Goal: Information Seeking & Learning: Find specific fact

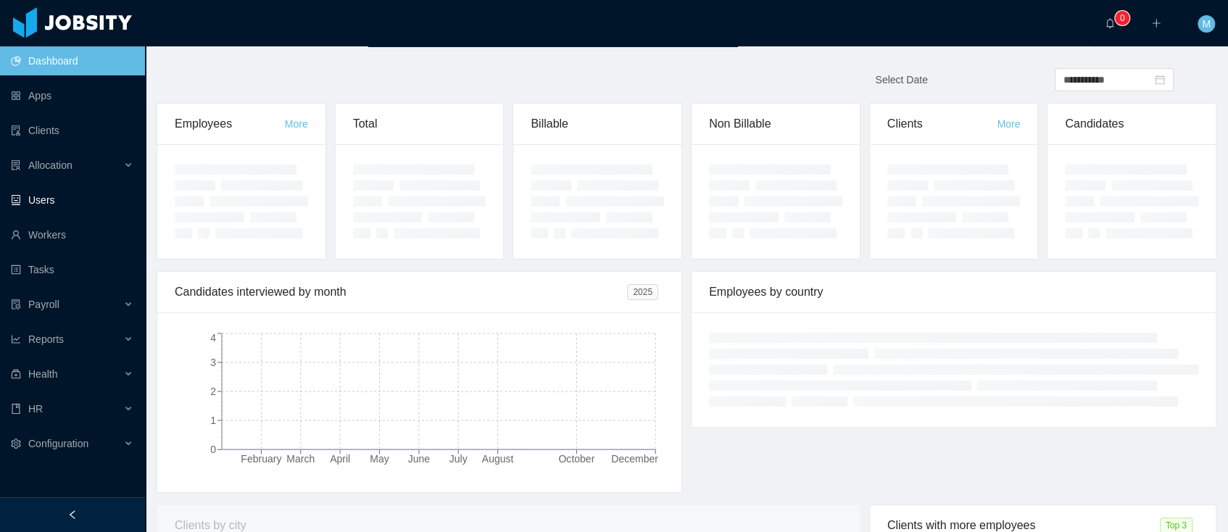
click at [67, 186] on link "Users" at bounding box center [72, 200] width 123 height 29
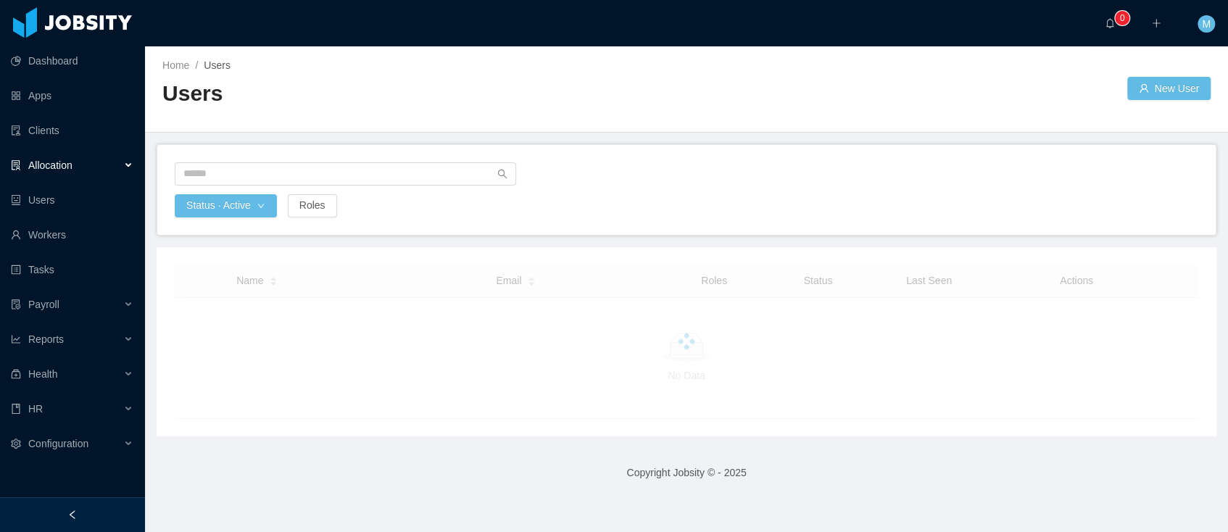
click at [80, 167] on div "Allocation" at bounding box center [72, 165] width 145 height 29
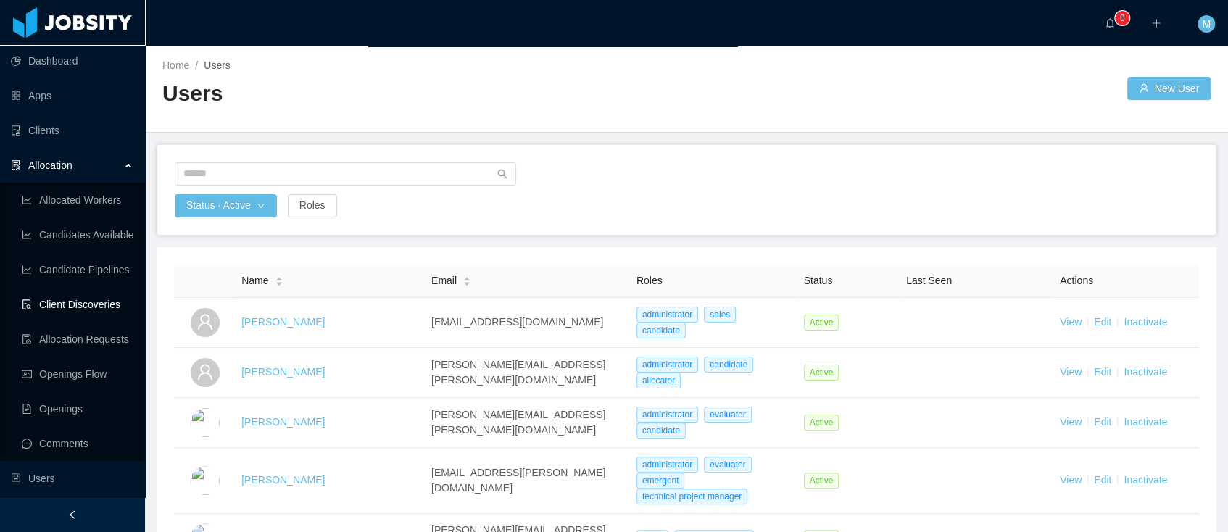
click at [79, 303] on link "Client Discoveries" at bounding box center [78, 304] width 112 height 29
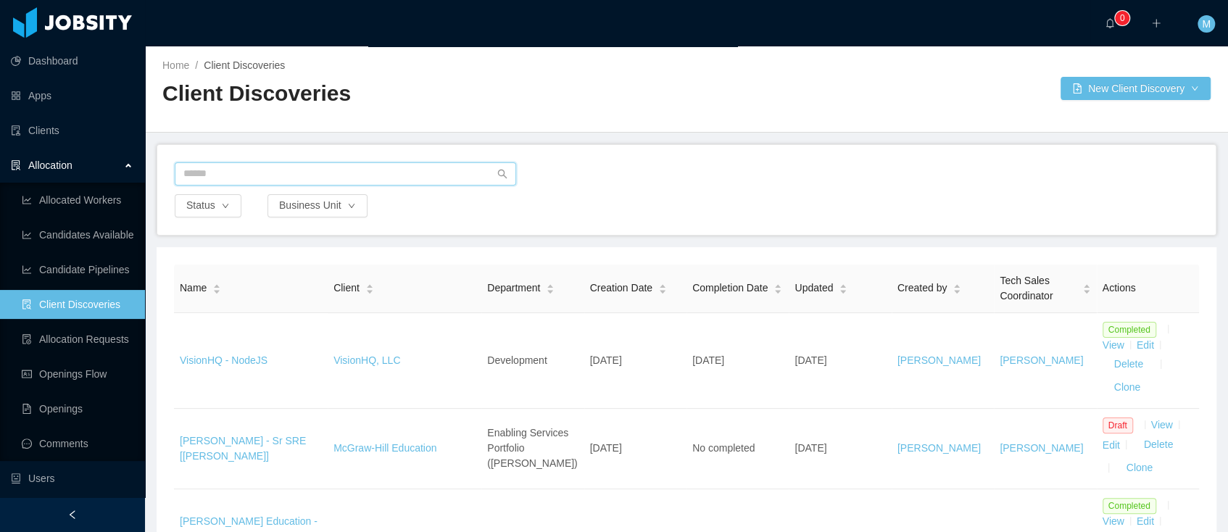
click at [249, 167] on input "text" at bounding box center [345, 173] width 341 height 23
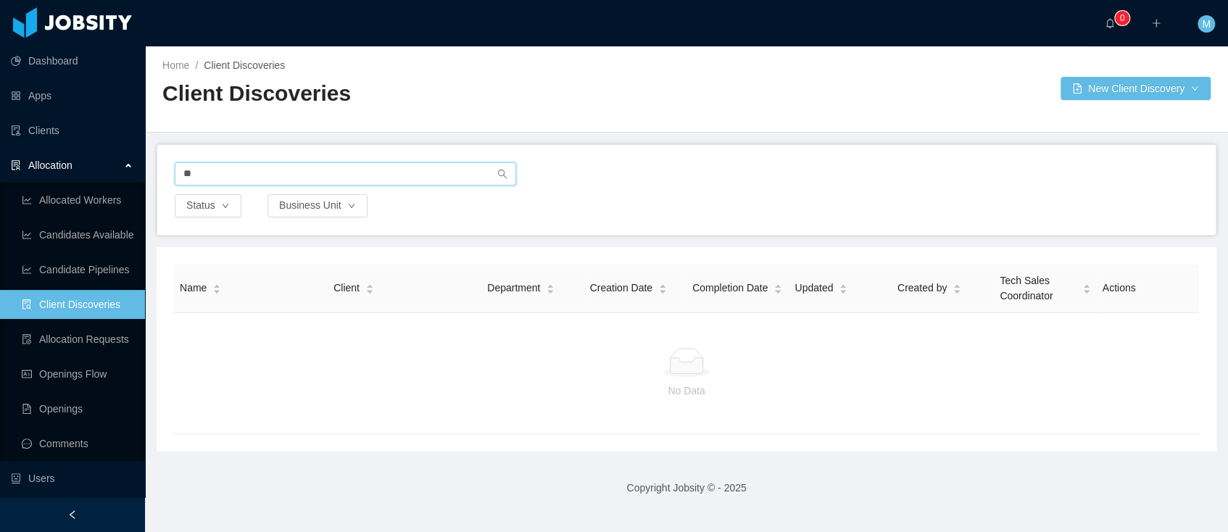
type input "*"
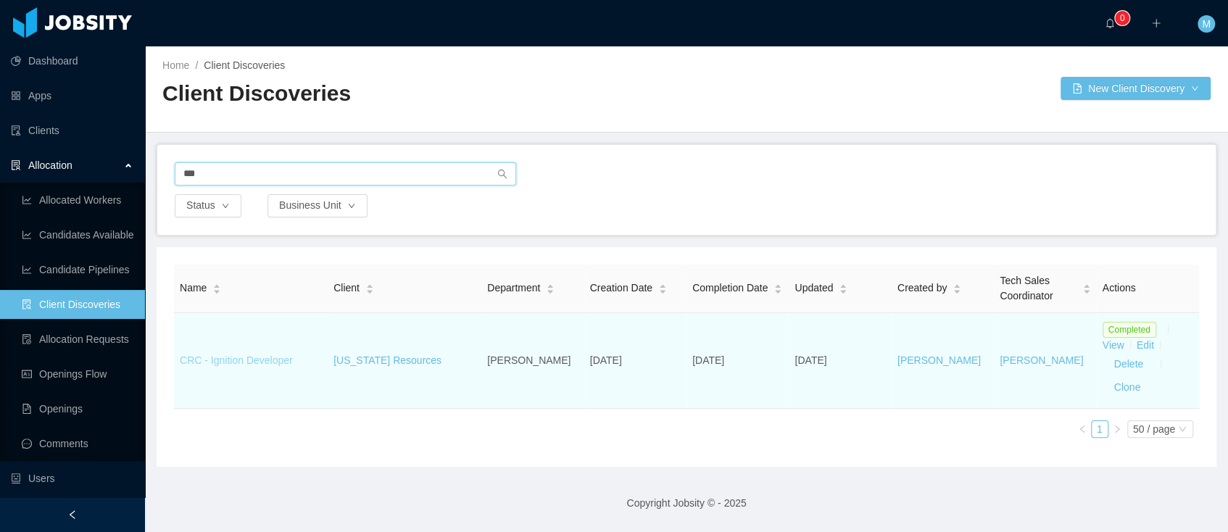
type input "***"
click at [239, 355] on link "CRC - Ignition Developer" at bounding box center [236, 361] width 113 height 12
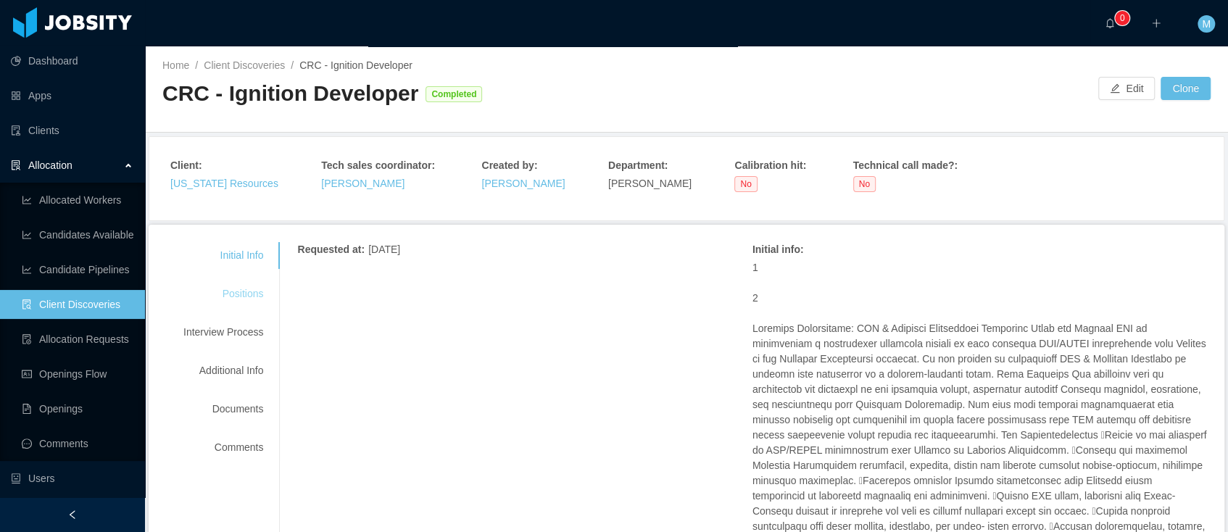
click at [246, 302] on div "Positions" at bounding box center [223, 294] width 115 height 27
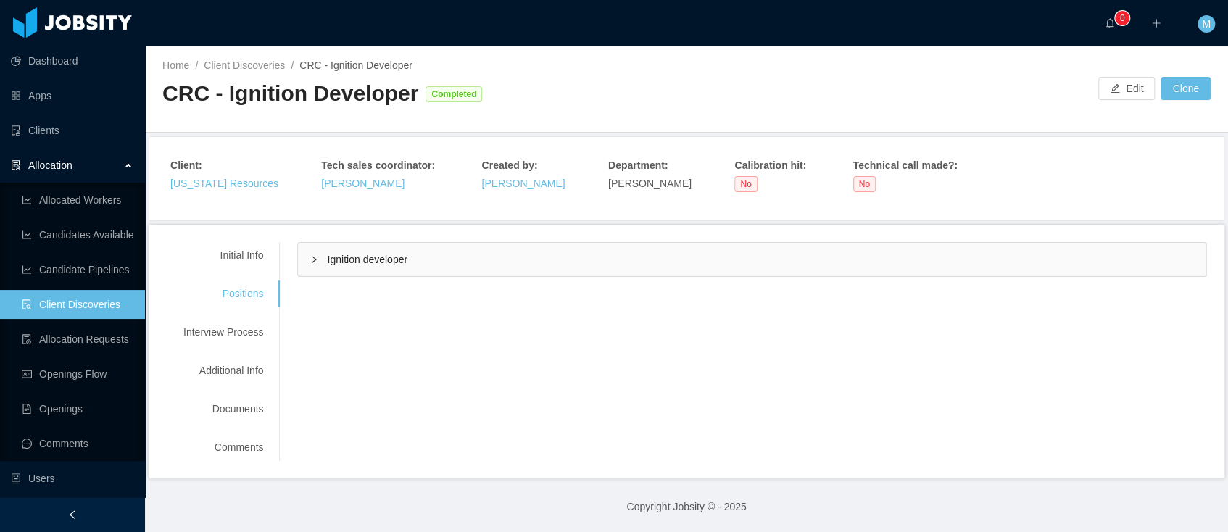
click at [373, 272] on div "Ignition developer" at bounding box center [752, 259] width 908 height 33
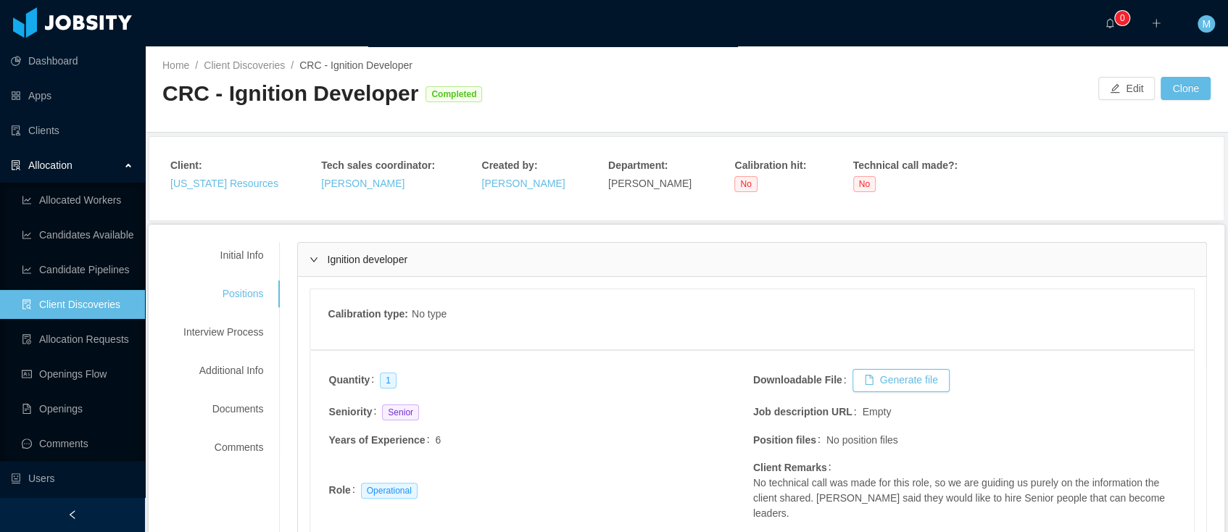
click at [639, 326] on div "Calibration type : No type" at bounding box center [752, 319] width 849 height 25
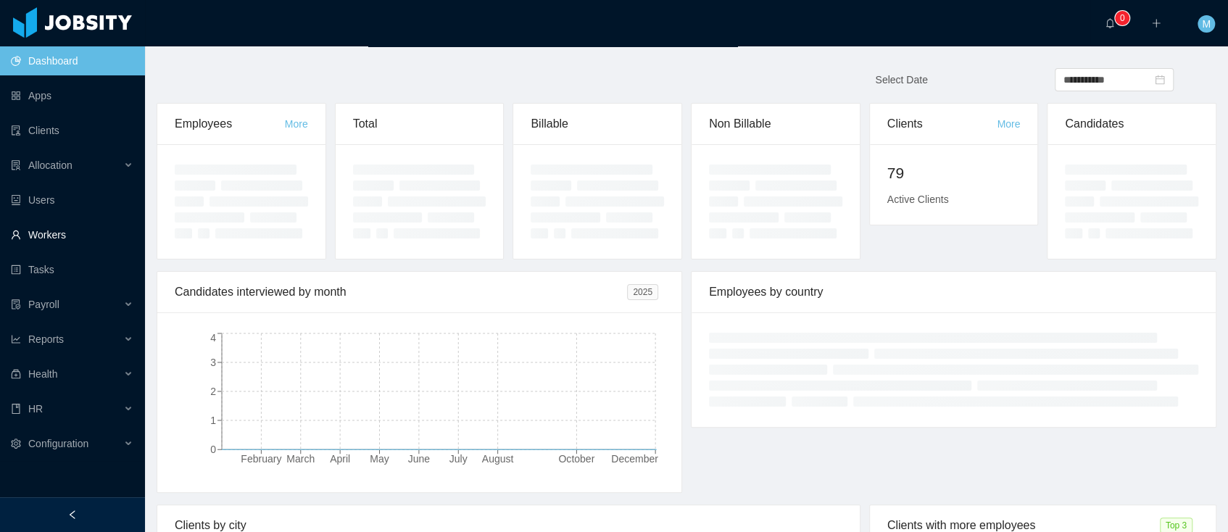
click at [69, 241] on link "Workers" at bounding box center [72, 234] width 123 height 29
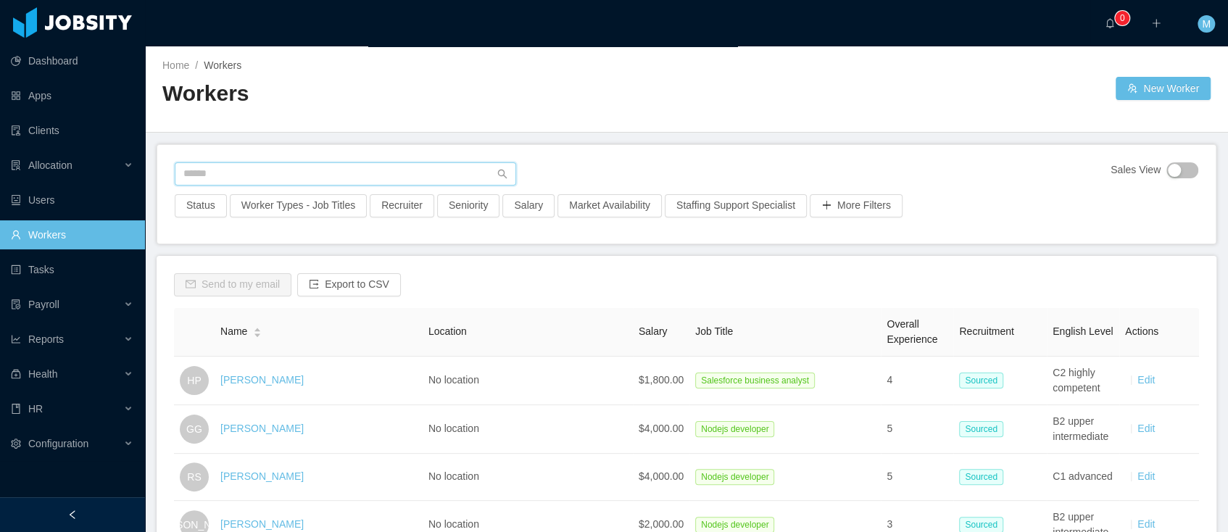
click at [250, 181] on input "text" at bounding box center [345, 173] width 341 height 23
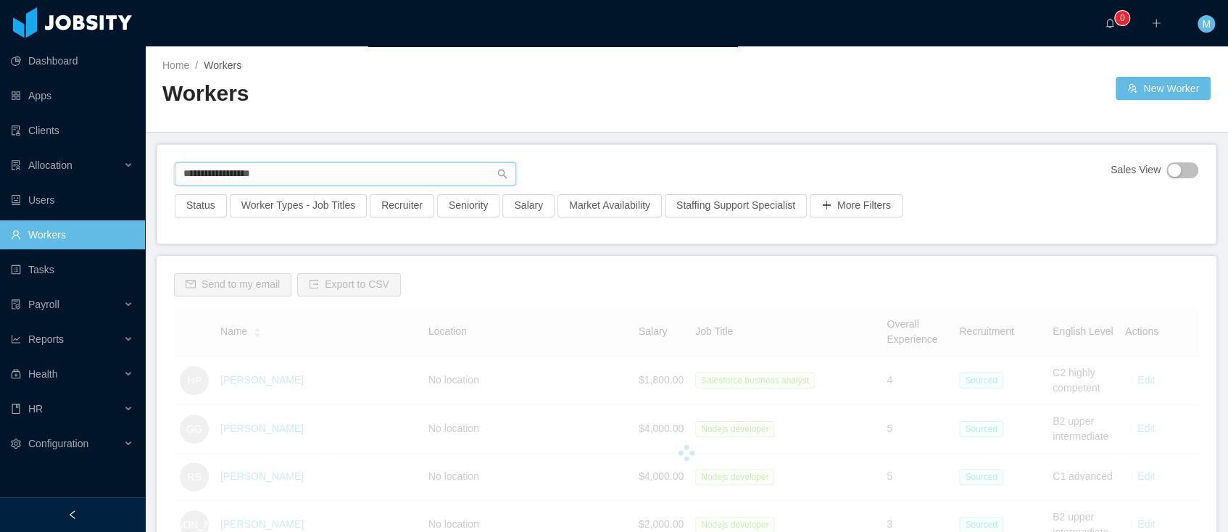
type input "**********"
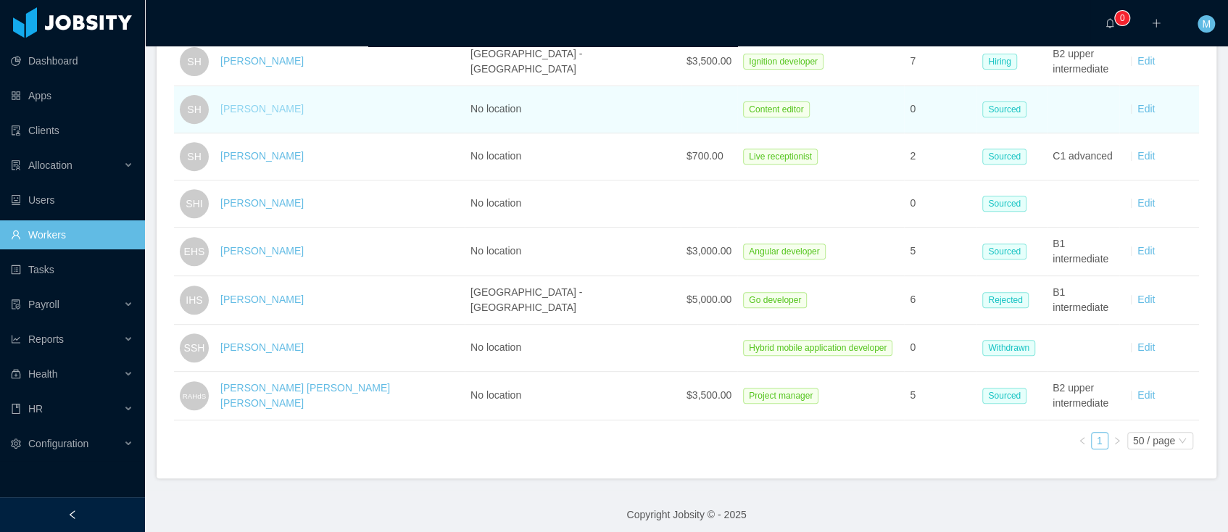
scroll to position [235, 0]
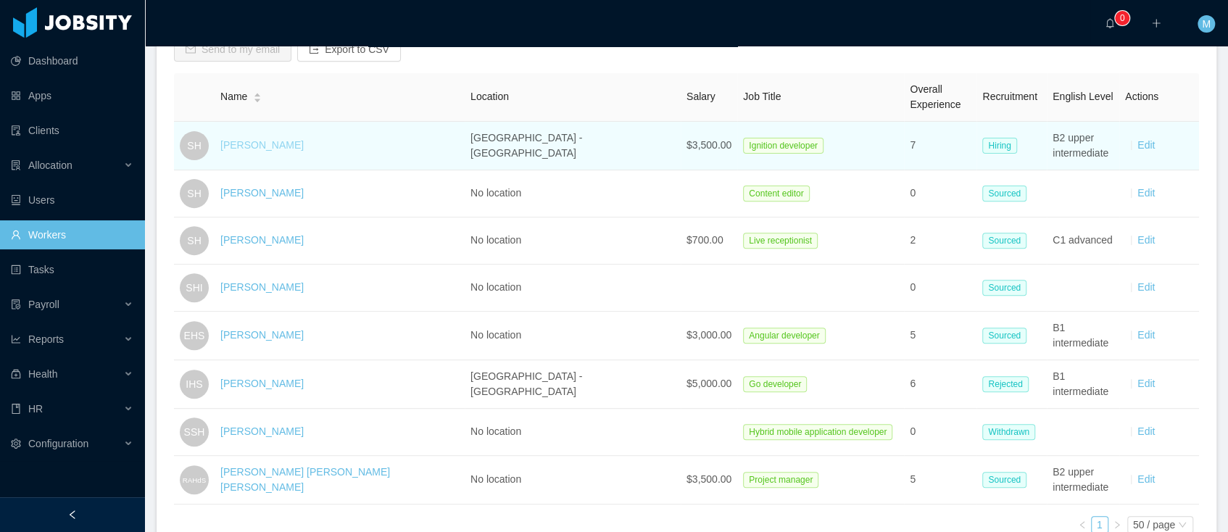
click at [282, 145] on link "Santiago Hernandez" at bounding box center [261, 145] width 83 height 12
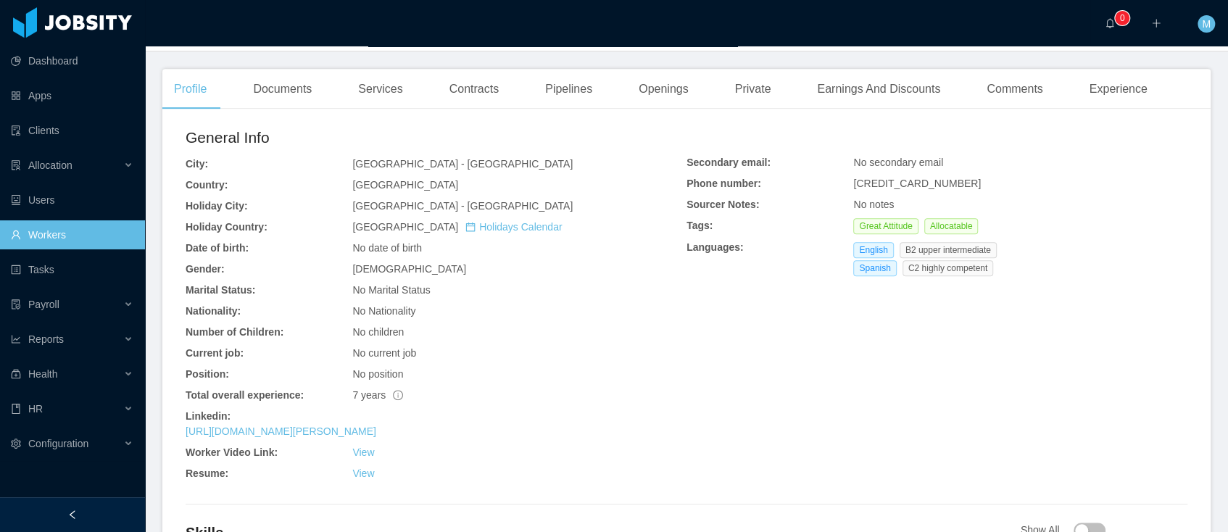
scroll to position [426, 0]
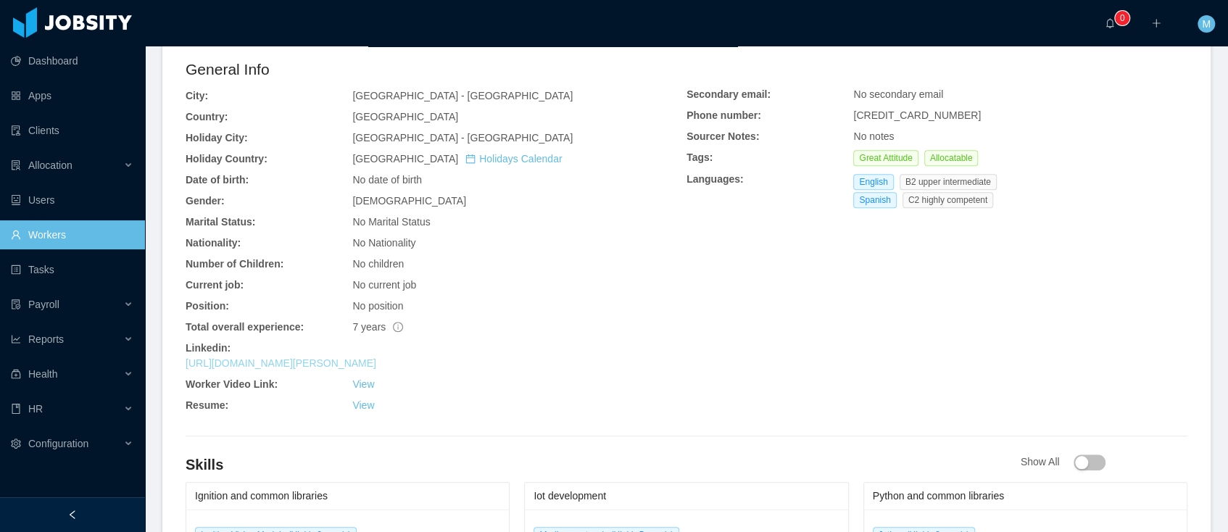
click at [374, 362] on link "[URL][DOMAIN_NAME][PERSON_NAME]" at bounding box center [281, 363] width 191 height 12
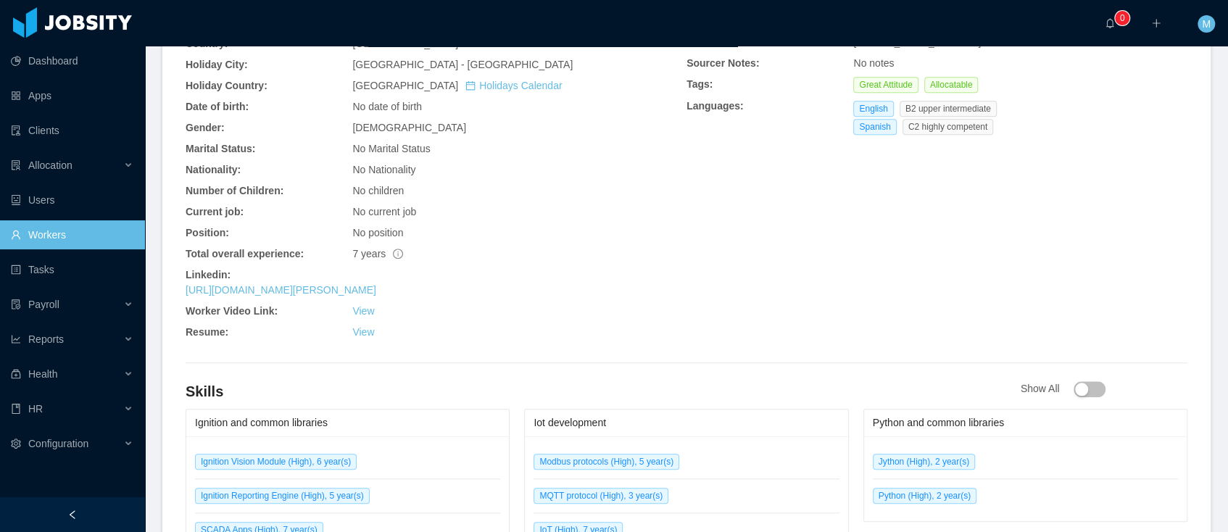
scroll to position [0, 0]
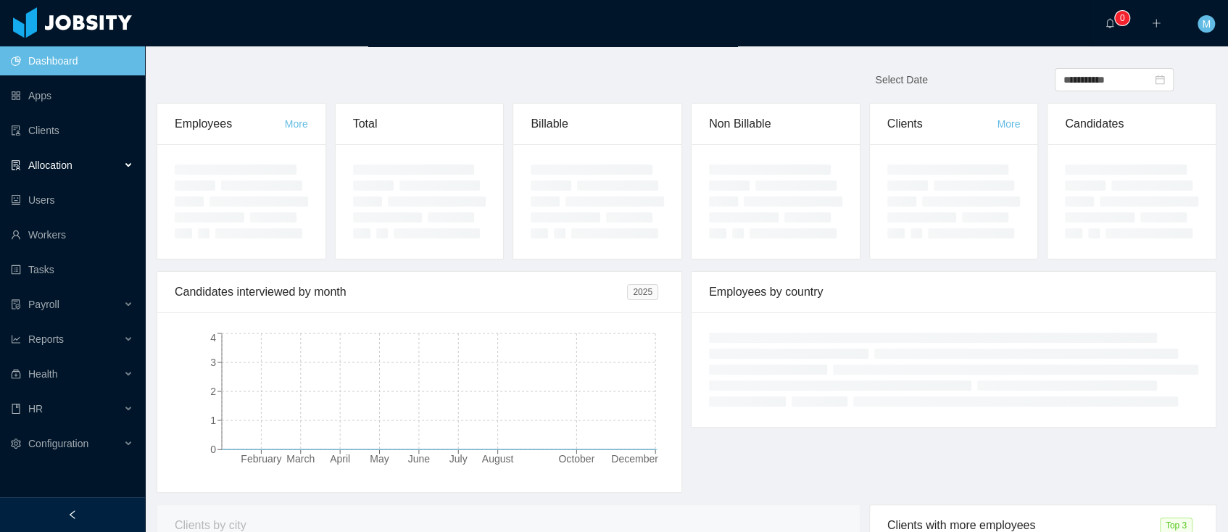
click at [75, 167] on div "Allocation" at bounding box center [72, 165] width 145 height 29
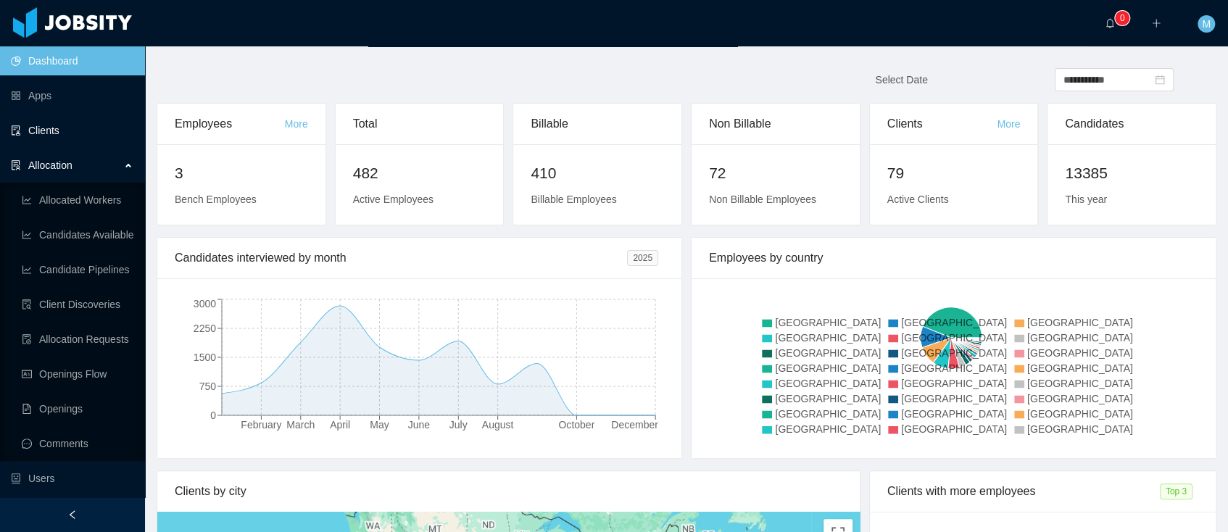
click at [52, 126] on link "Clients" at bounding box center [72, 130] width 123 height 29
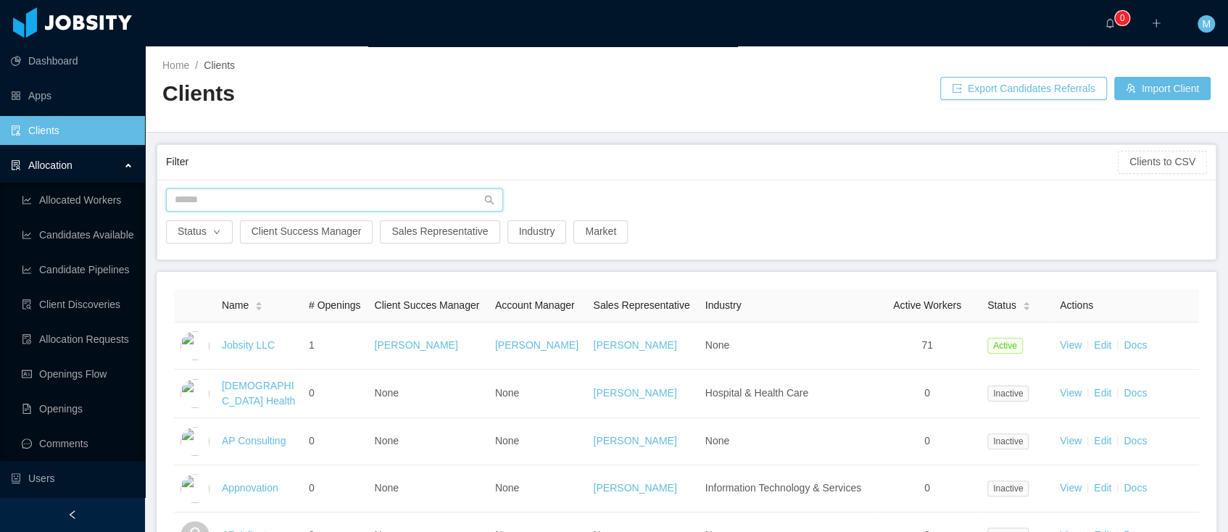
click at [261, 195] on input "text" at bounding box center [334, 199] width 337 height 23
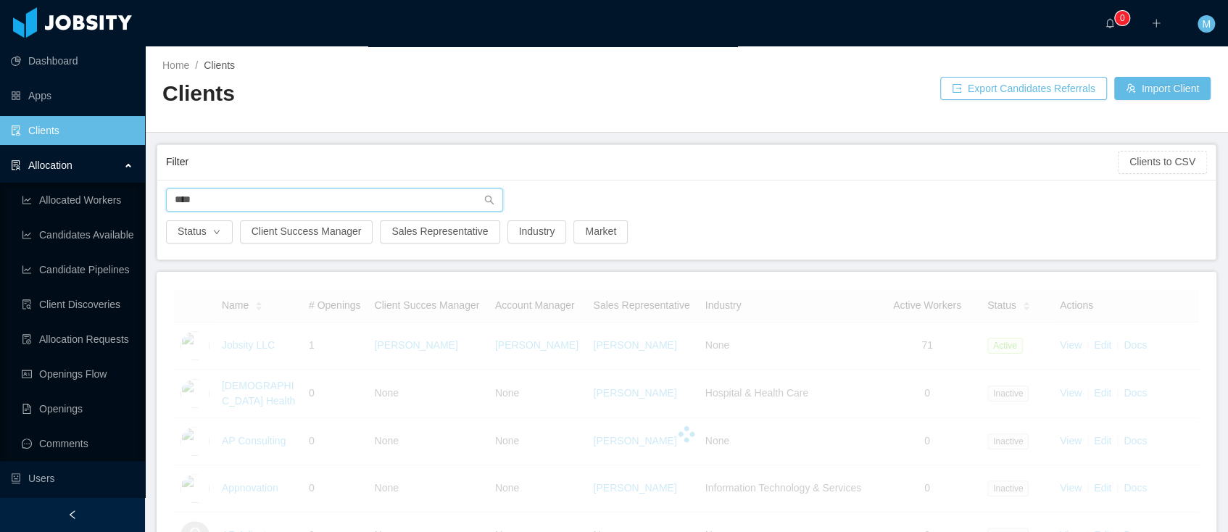
type input "****"
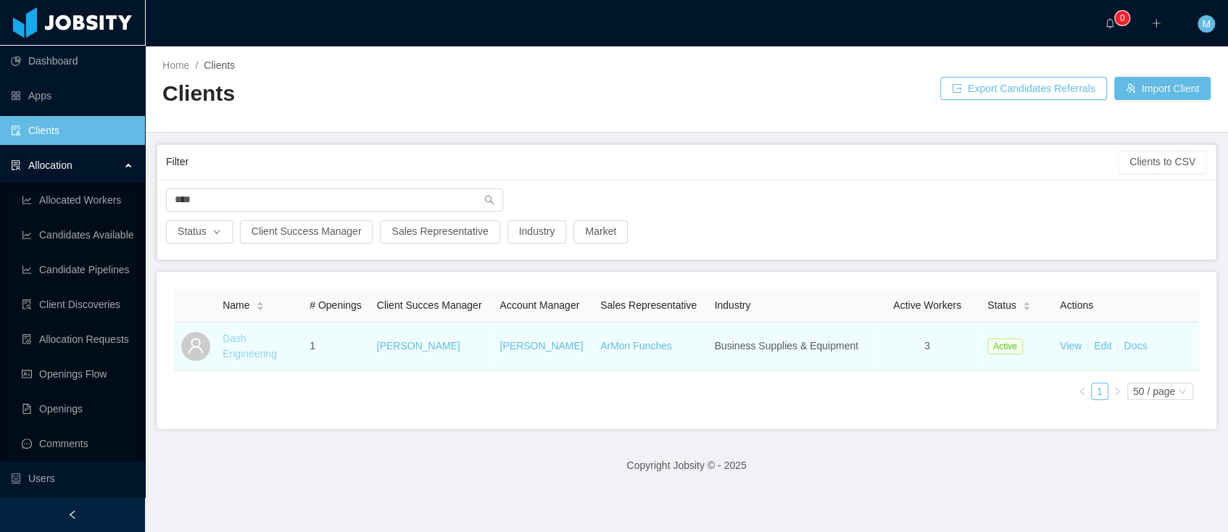
click at [255, 355] on link "Dash Engineering" at bounding box center [250, 346] width 54 height 27
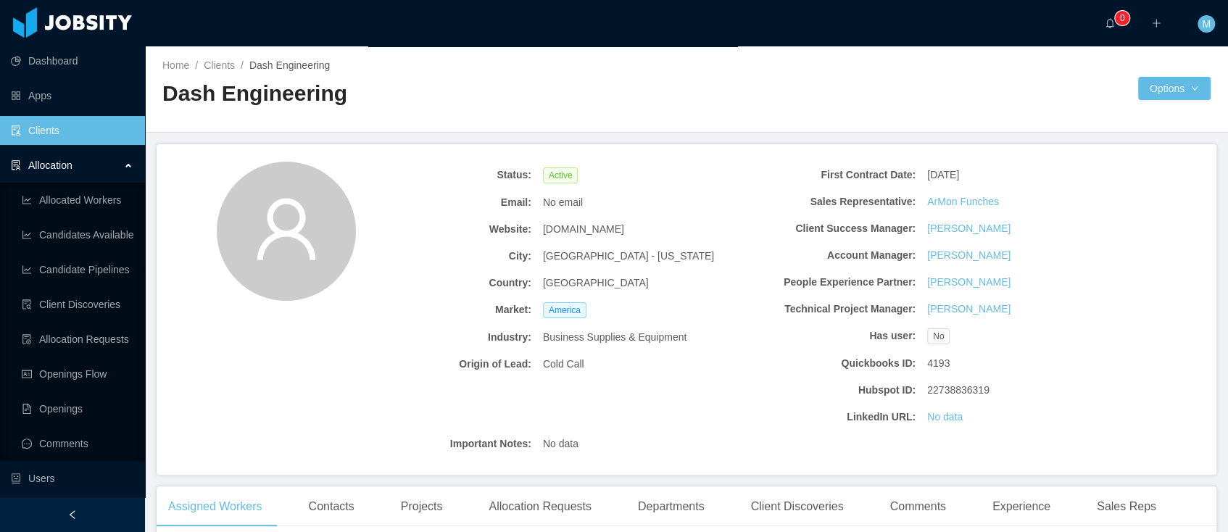
scroll to position [355, 0]
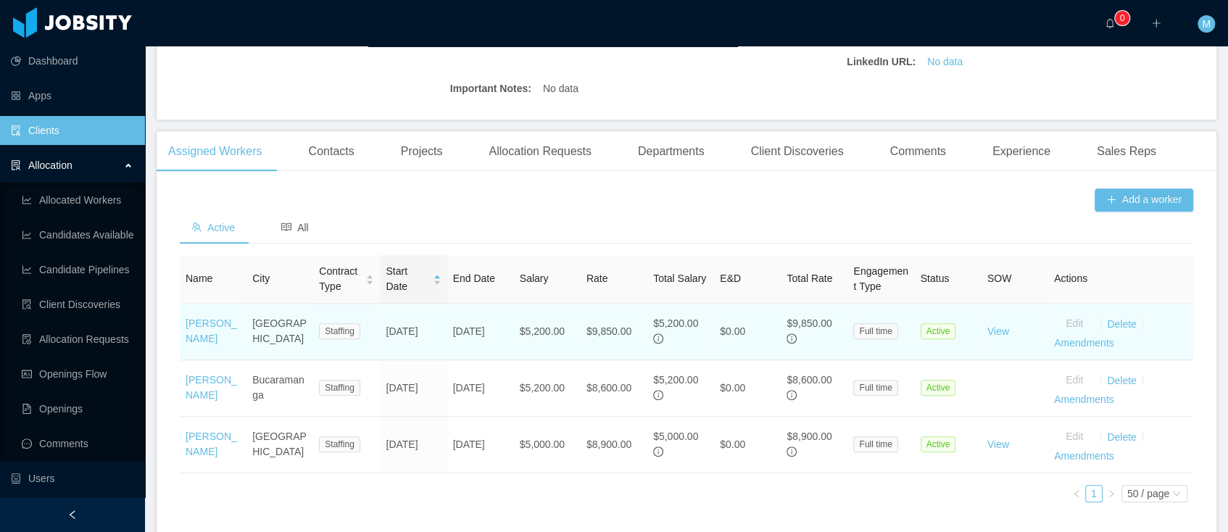
drag, startPoint x: 174, startPoint y: 313, endPoint x: 244, endPoint y: 345, distance: 76.6
click at [244, 345] on div "Add a worker Active All Name City Contract Type Start Date End Date Salary Rate…" at bounding box center [687, 360] width 1060 height 355
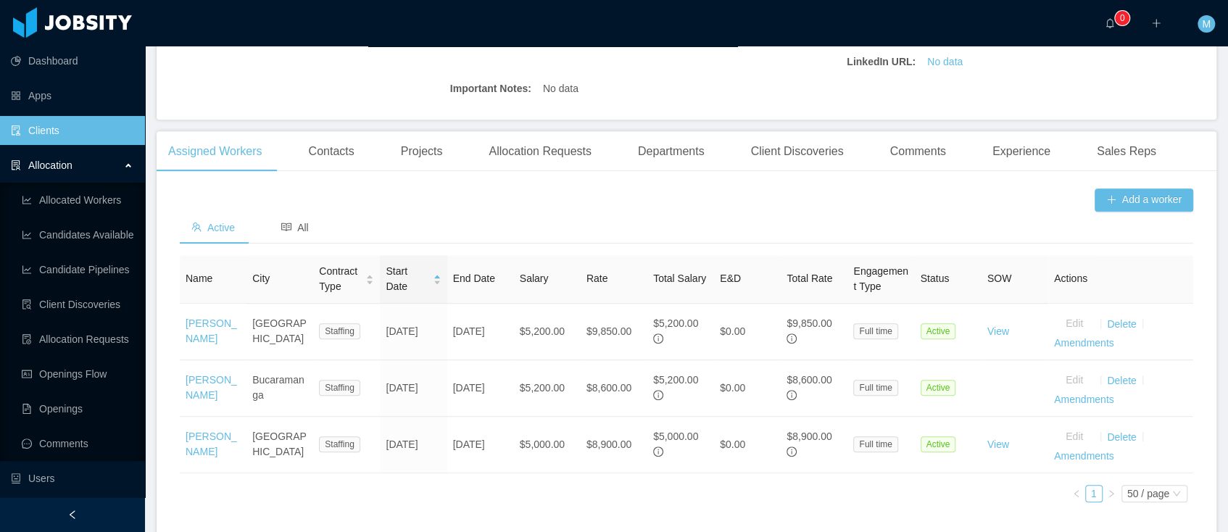
click at [167, 356] on div "Add a worker Active All Name City Contract Type Start Date End Date Salary Rate…" at bounding box center [687, 360] width 1060 height 355
click at [304, 492] on div "Name City Contract Type Start Date End Date Salary Rate Total Salary E&D Total …" at bounding box center [687, 384] width 1014 height 259
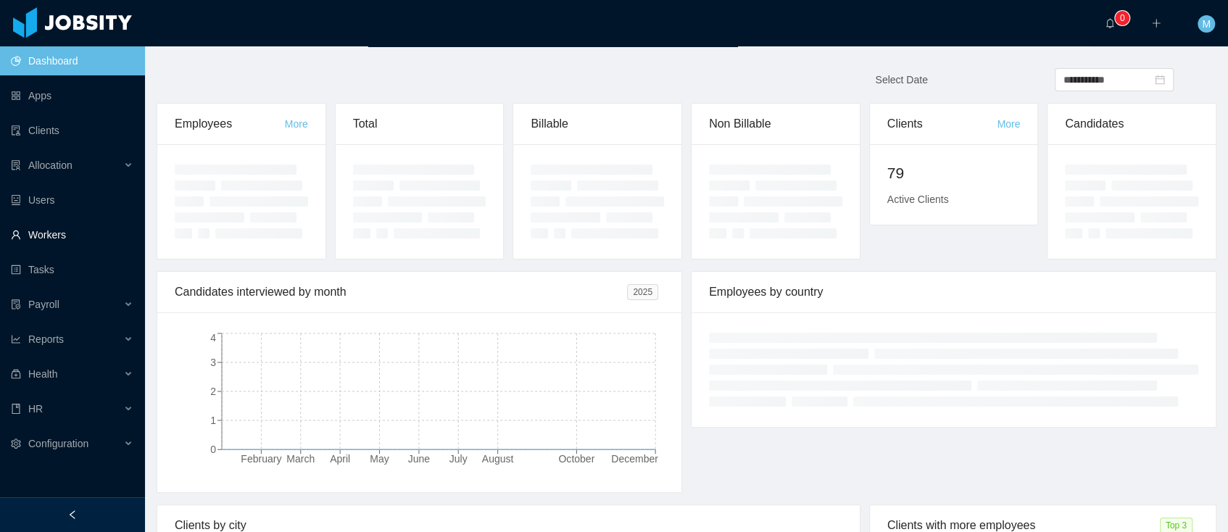
click at [63, 238] on link "Workers" at bounding box center [72, 234] width 123 height 29
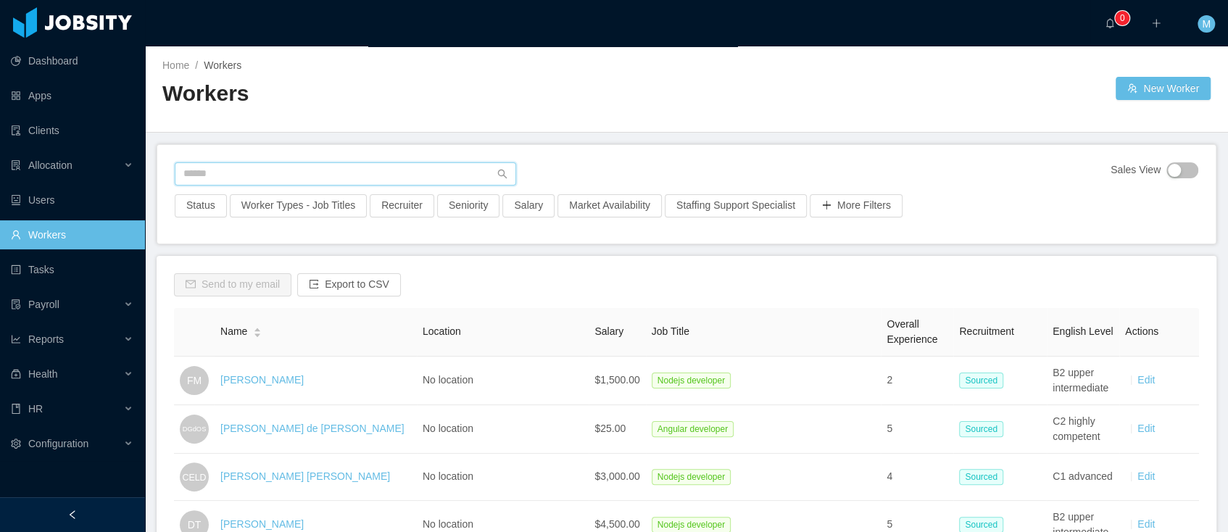
click at [273, 170] on input "text" at bounding box center [345, 173] width 341 height 23
paste input "**********"
type input "**********"
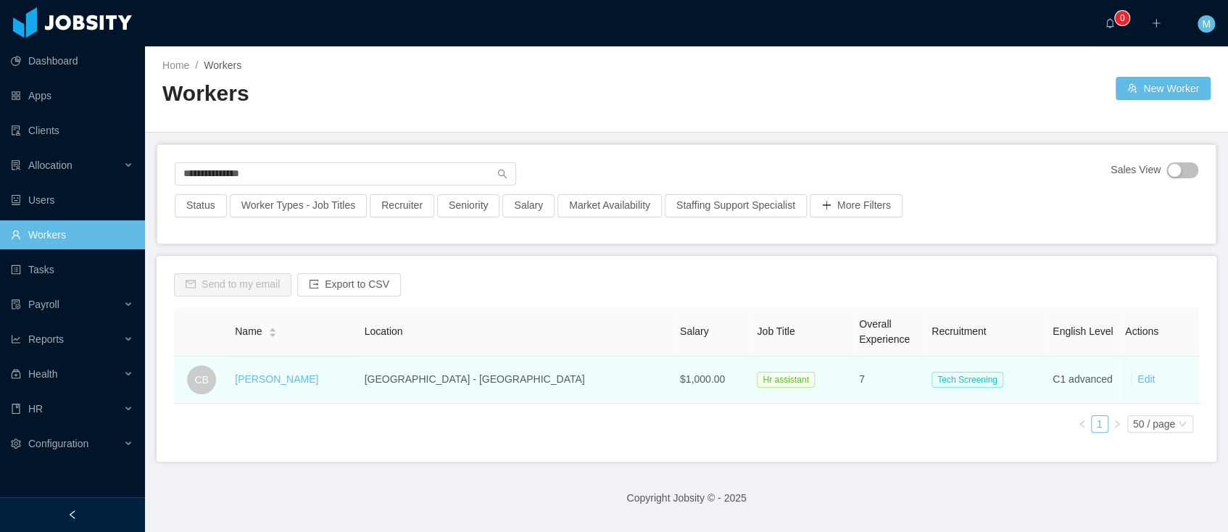
click at [278, 386] on div "[PERSON_NAME]" at bounding box center [276, 379] width 83 height 15
click at [283, 381] on link "[PERSON_NAME]" at bounding box center [276, 379] width 83 height 12
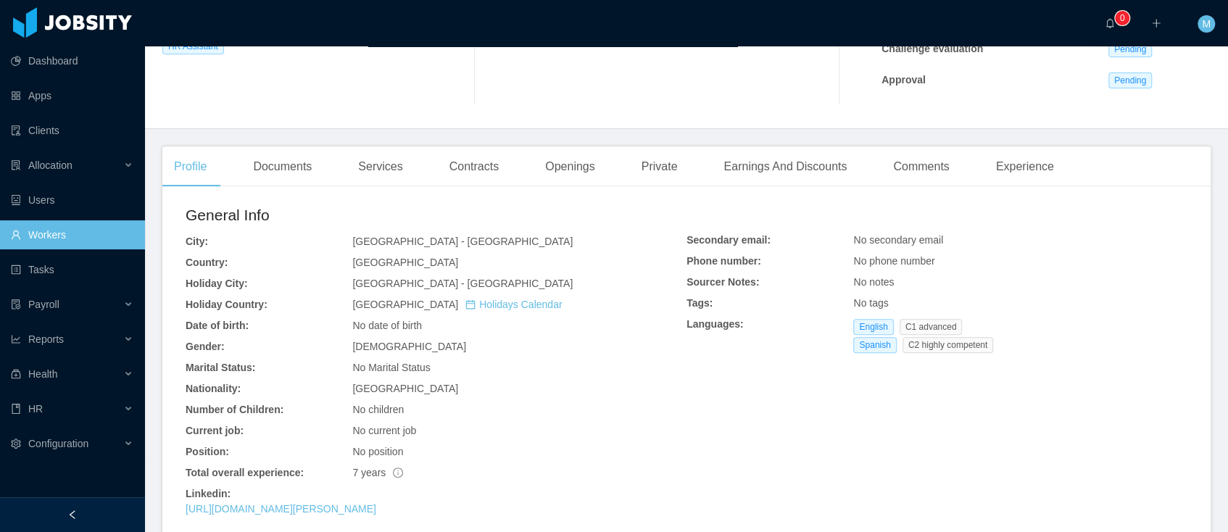
scroll to position [329, 0]
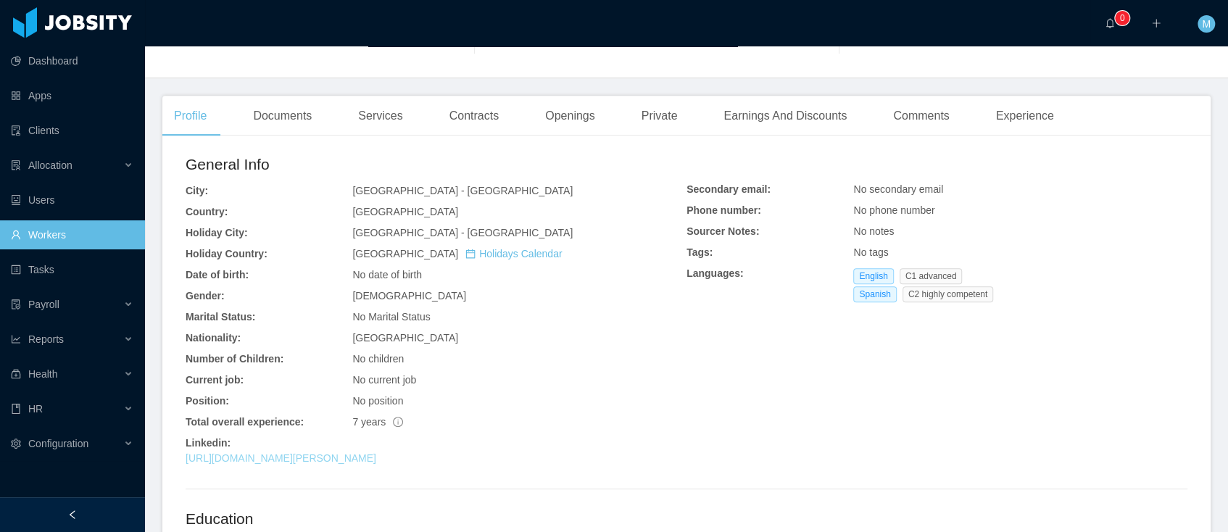
click at [355, 464] on link "[URL][DOMAIN_NAME][PERSON_NAME]" at bounding box center [281, 458] width 191 height 12
